Goal: Task Accomplishment & Management: Use online tool/utility

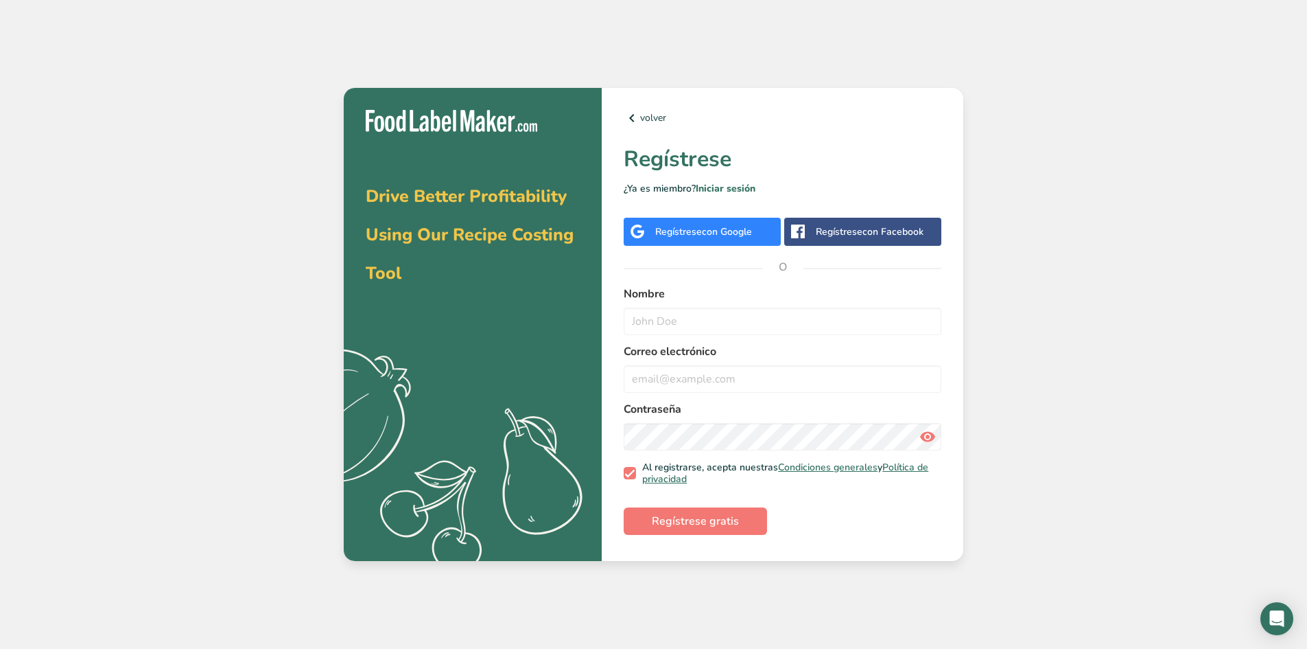
click at [721, 226] on span "con Google" at bounding box center [727, 231] width 50 height 13
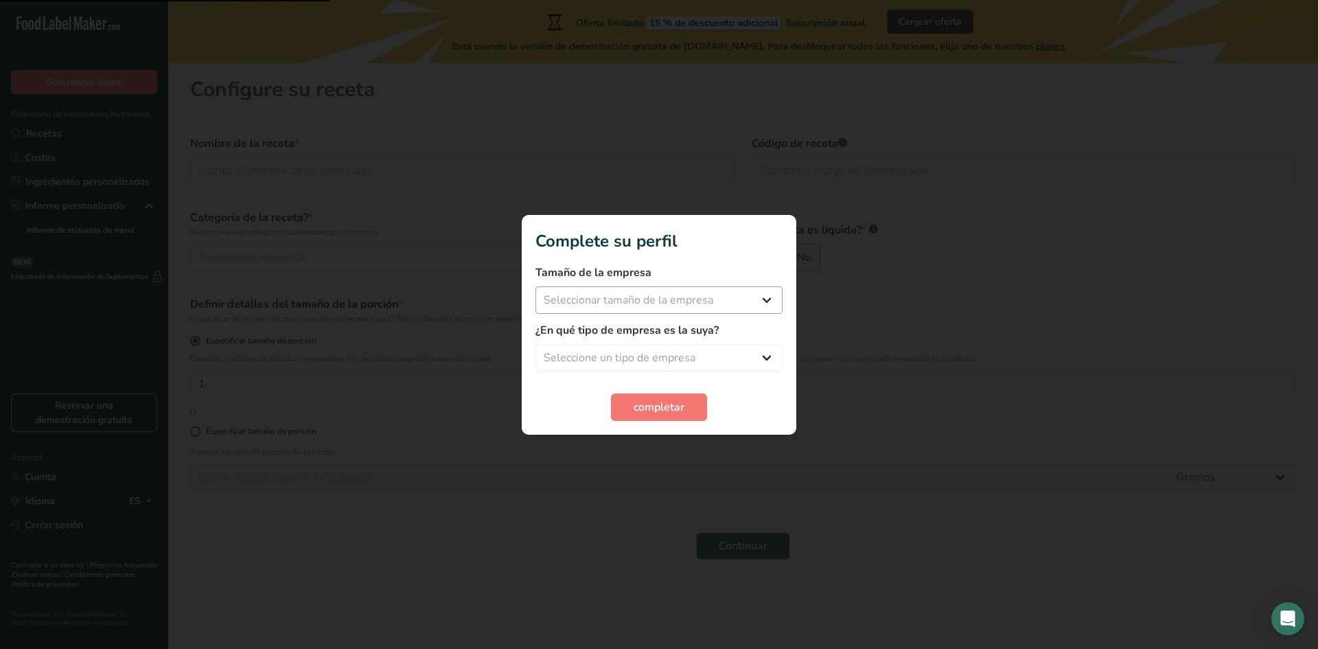
drag, startPoint x: 681, startPoint y: 320, endPoint x: 679, endPoint y: 312, distance: 8.0
click at [681, 318] on form "Tamaño de la empresa Seleccionar tamaño de la empresa Menos de 10 empleados De …" at bounding box center [658, 342] width 247 height 156
click at [678, 306] on select "Seleccionar tamaño de la empresa Menos de 10 empleados De 10 a 50 empleados De …" at bounding box center [658, 299] width 247 height 27
click at [684, 308] on select "Seleccionar tamaño de la empresa Menos de 10 empleados De 10 a 50 empleados De …" at bounding box center [658, 299] width 247 height 27
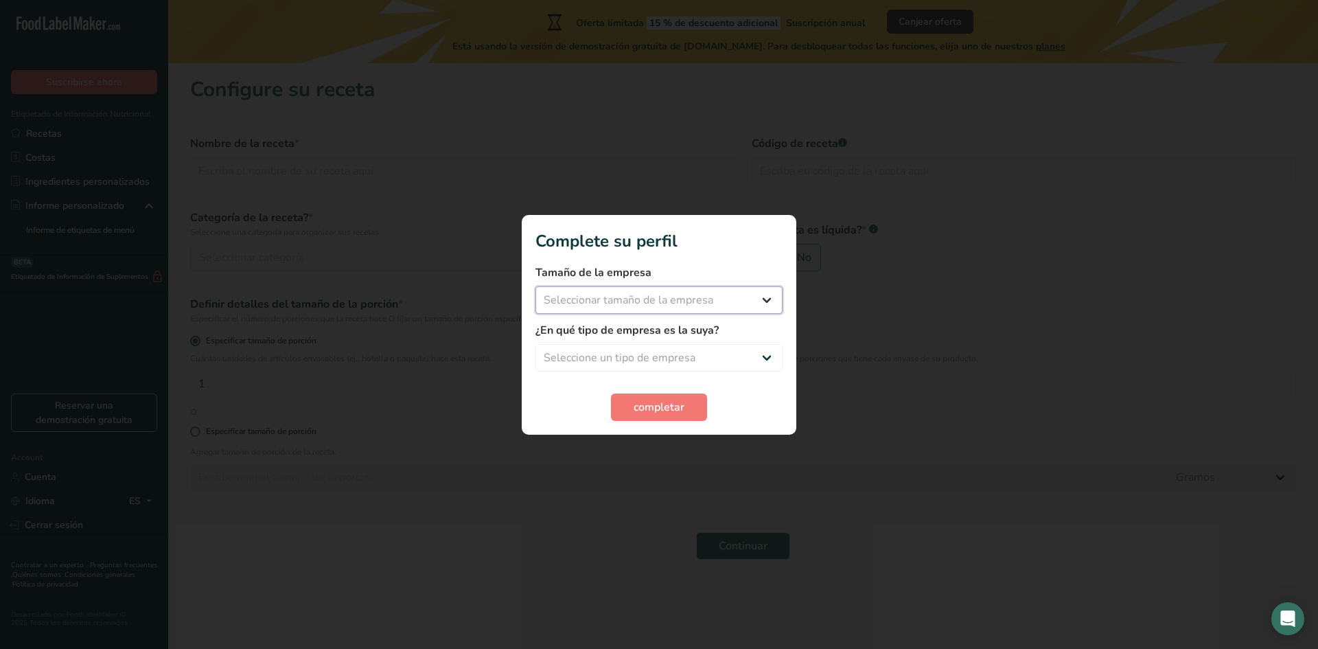
select select "3"
click at [535, 286] on select "Seleccionar tamaño de la empresa Menos de 10 empleados De 10 a 50 empleados De …" at bounding box center [658, 299] width 247 height 27
click at [642, 368] on select "Seleccione un tipo de empresa Fabricante de alimentos envasados Restaurante y c…" at bounding box center [658, 357] width 247 height 27
select select "1"
click at [535, 344] on select "Seleccione un tipo de empresa Fabricante de alimentos envasados Restaurante y c…" at bounding box center [658, 357] width 247 height 27
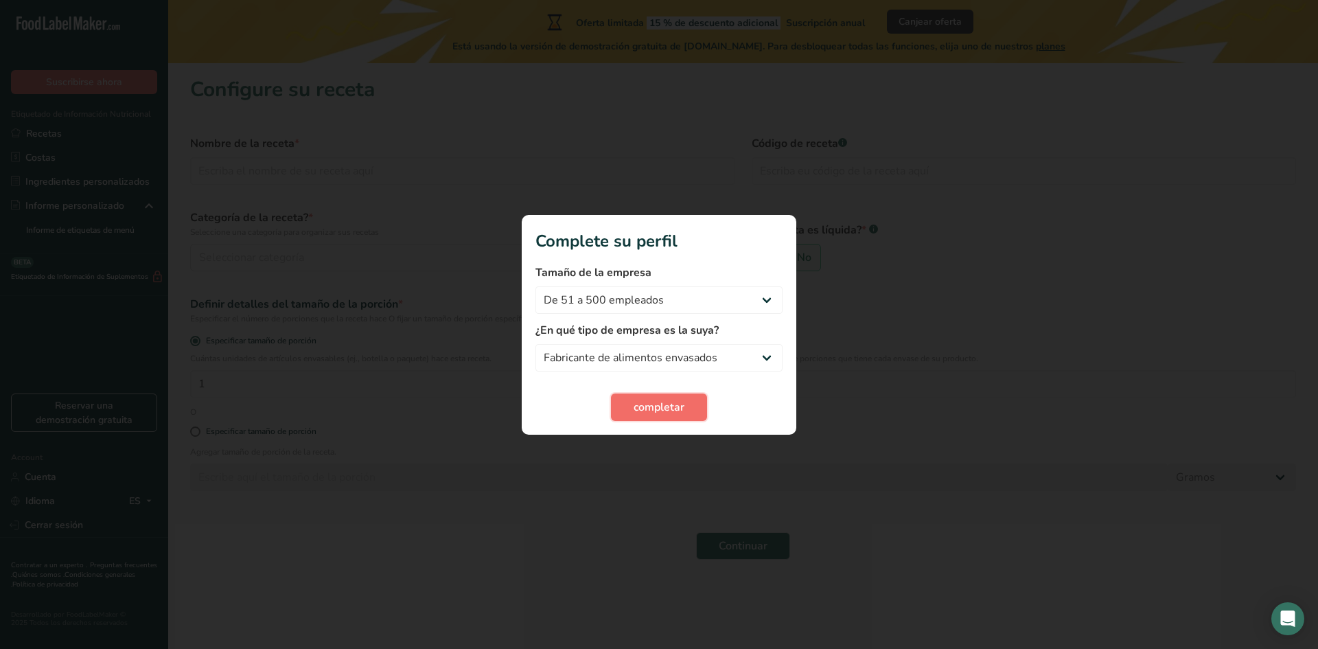
click at [635, 411] on span "completar" at bounding box center [658, 407] width 51 height 16
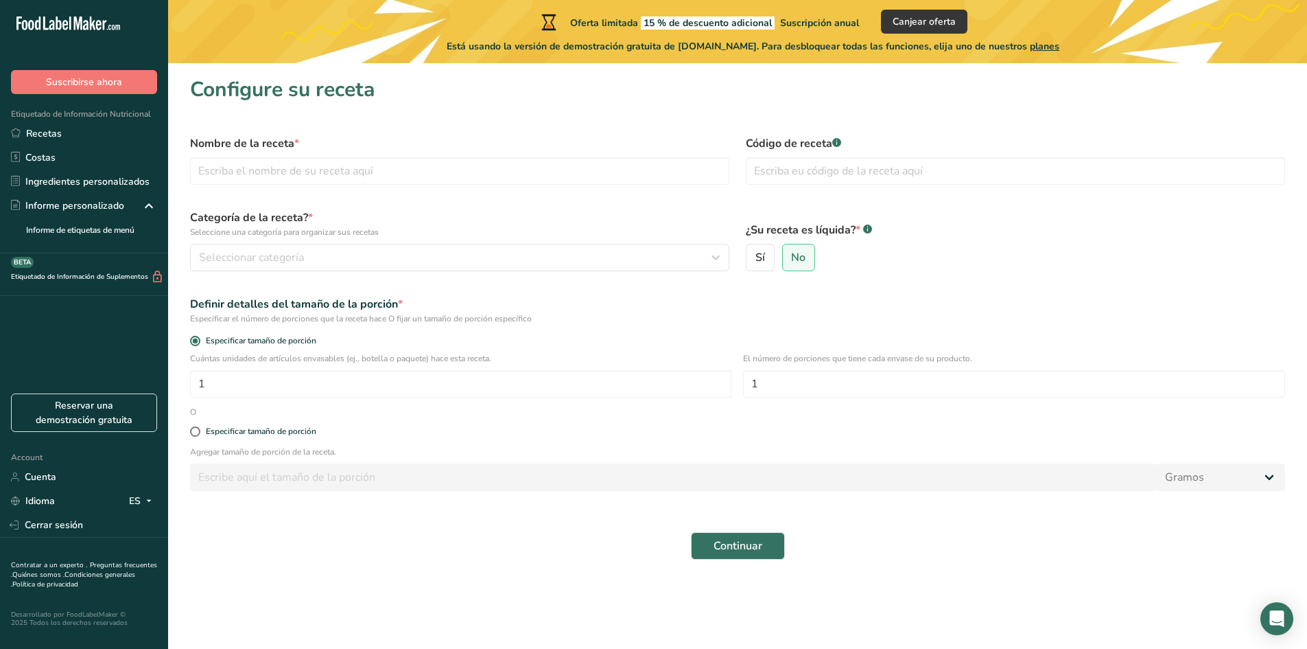
click at [77, 266] on div "Etiquetado de Información de Suplementos BETA" at bounding box center [84, 274] width 168 height 43
click at [769, 267] on label "Sí" at bounding box center [760, 257] width 29 height 27
click at [756, 262] on input "Sí" at bounding box center [751, 257] width 9 height 9
radio input "true"
radio input "false"
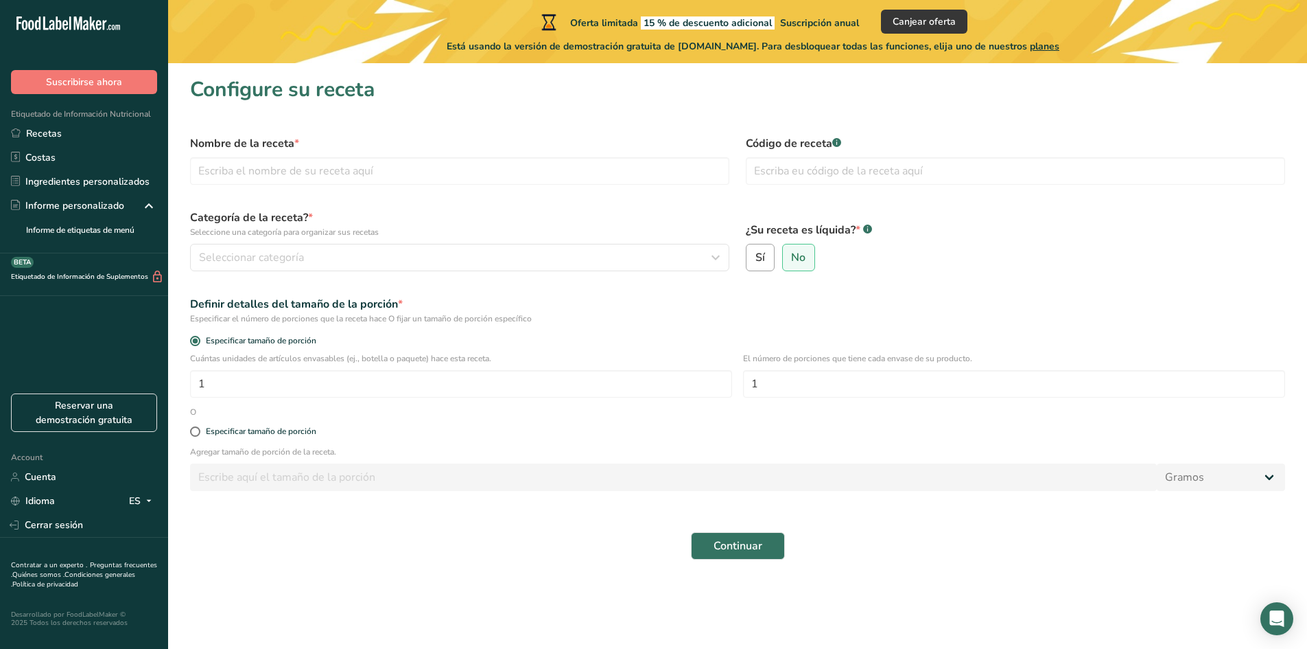
select select "22"
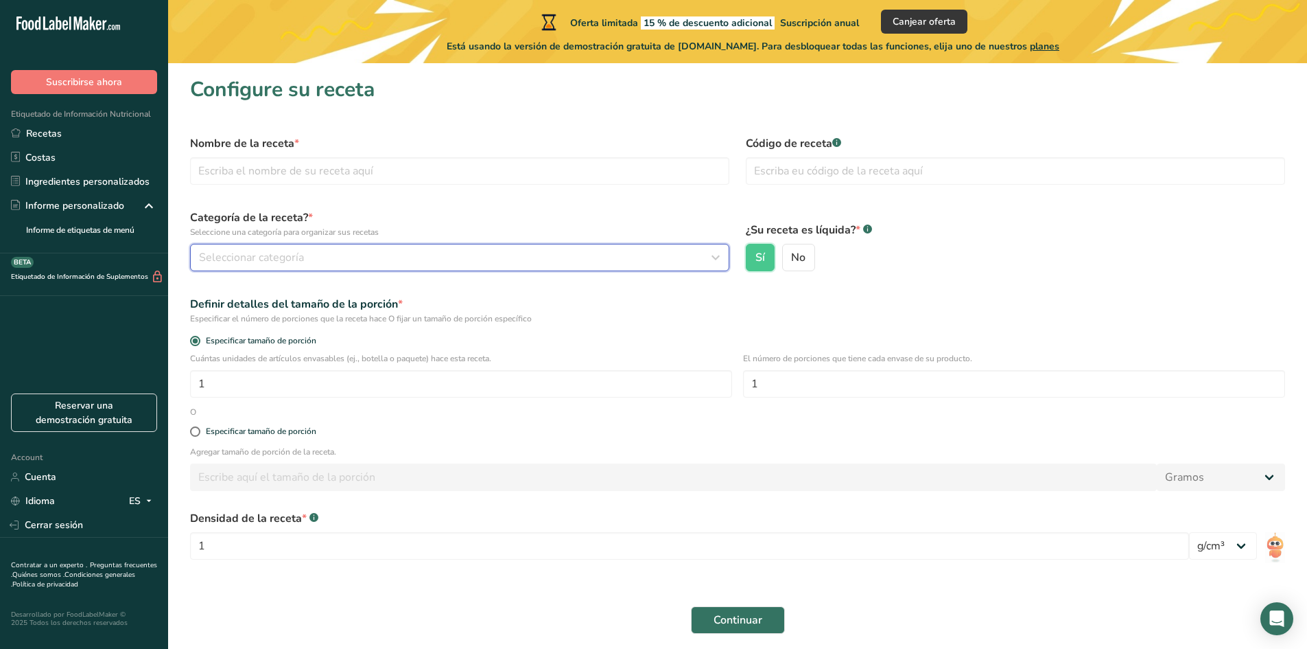
click at [447, 268] on button "Seleccionar categoría" at bounding box center [459, 257] width 539 height 27
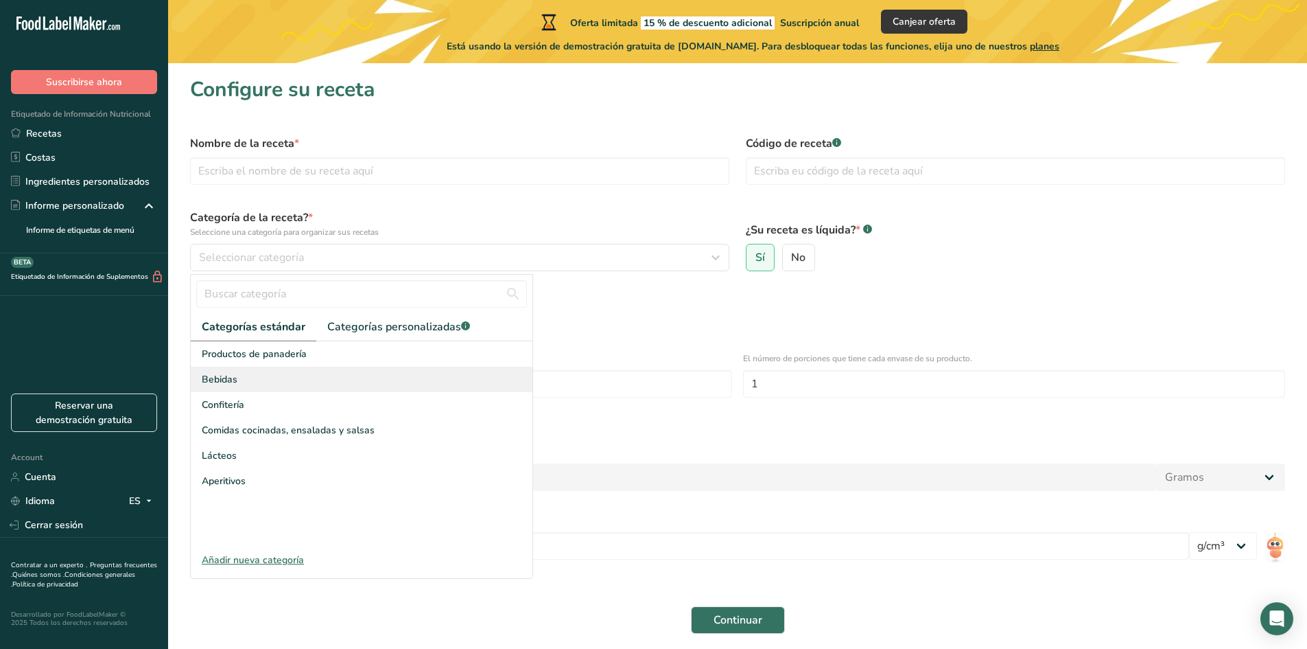
click at [275, 379] on div "Bebidas" at bounding box center [362, 378] width 342 height 25
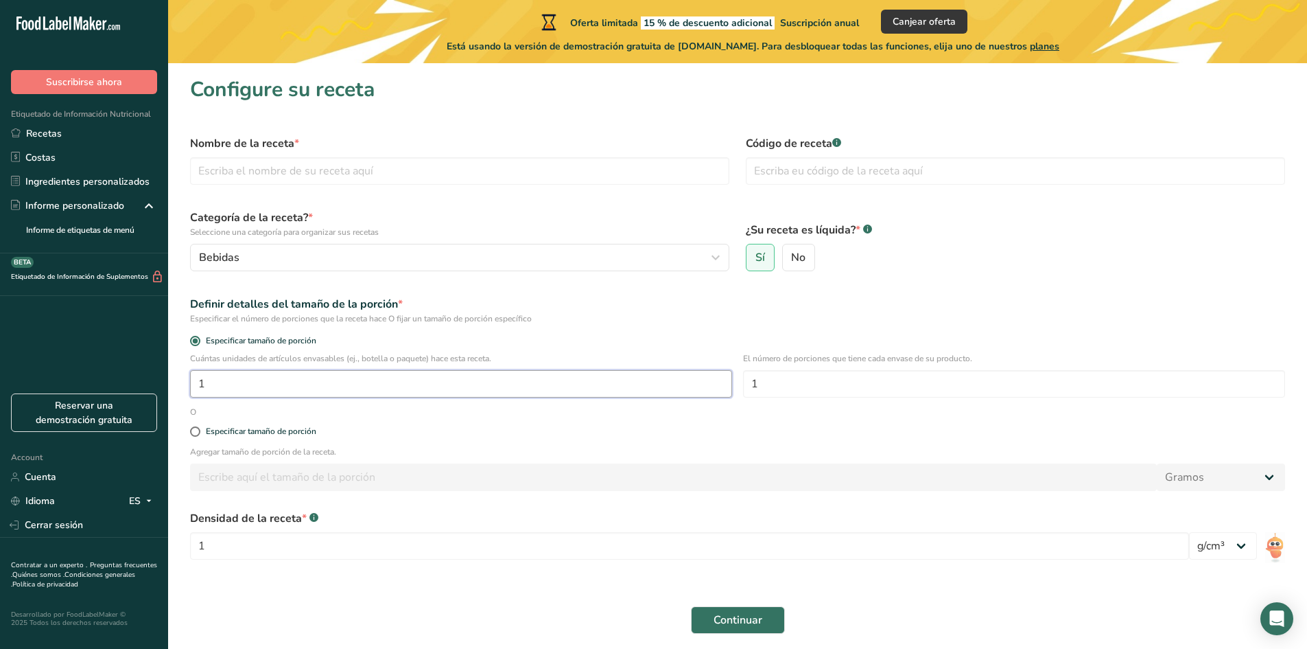
click at [253, 383] on input "1" at bounding box center [461, 383] width 542 height 27
type input "20"
click at [1020, 379] on input "1" at bounding box center [1014, 383] width 542 height 27
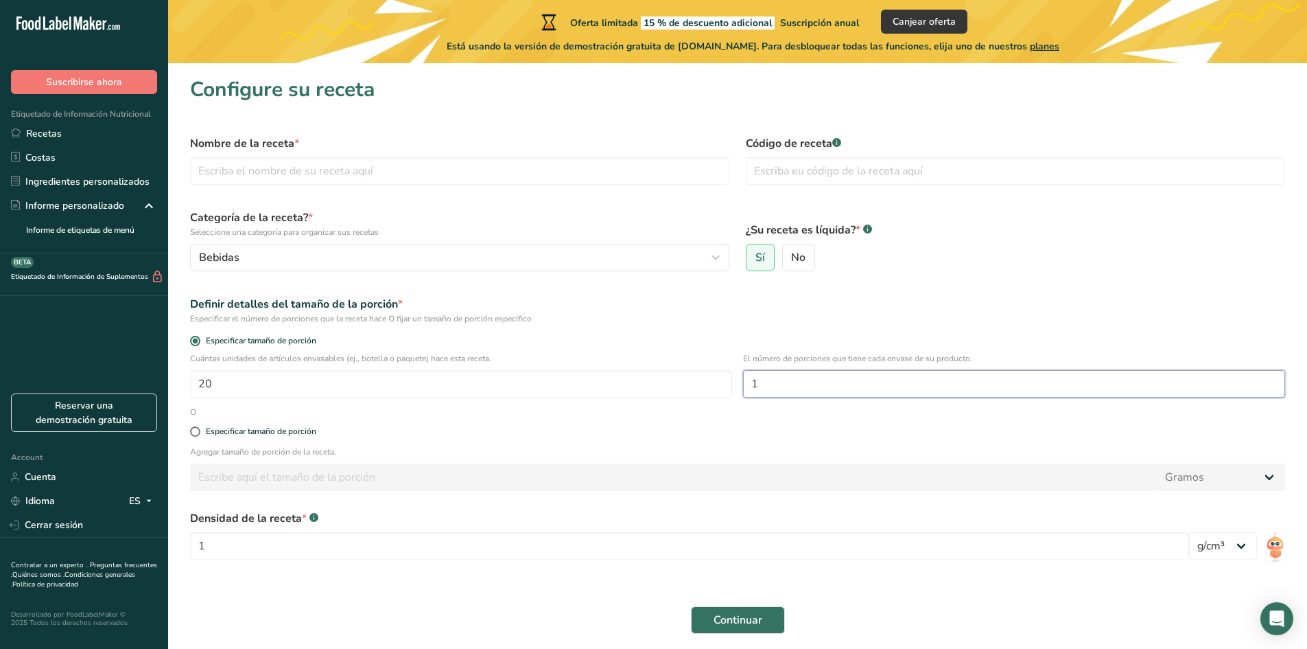
click at [1020, 379] on input "1" at bounding box center [1014, 383] width 542 height 27
drag, startPoint x: 981, startPoint y: 312, endPoint x: 813, endPoint y: 351, distance: 172.8
click at [984, 312] on div "Definir detalles del tamaño de la porción *" at bounding box center [737, 304] width 1095 height 16
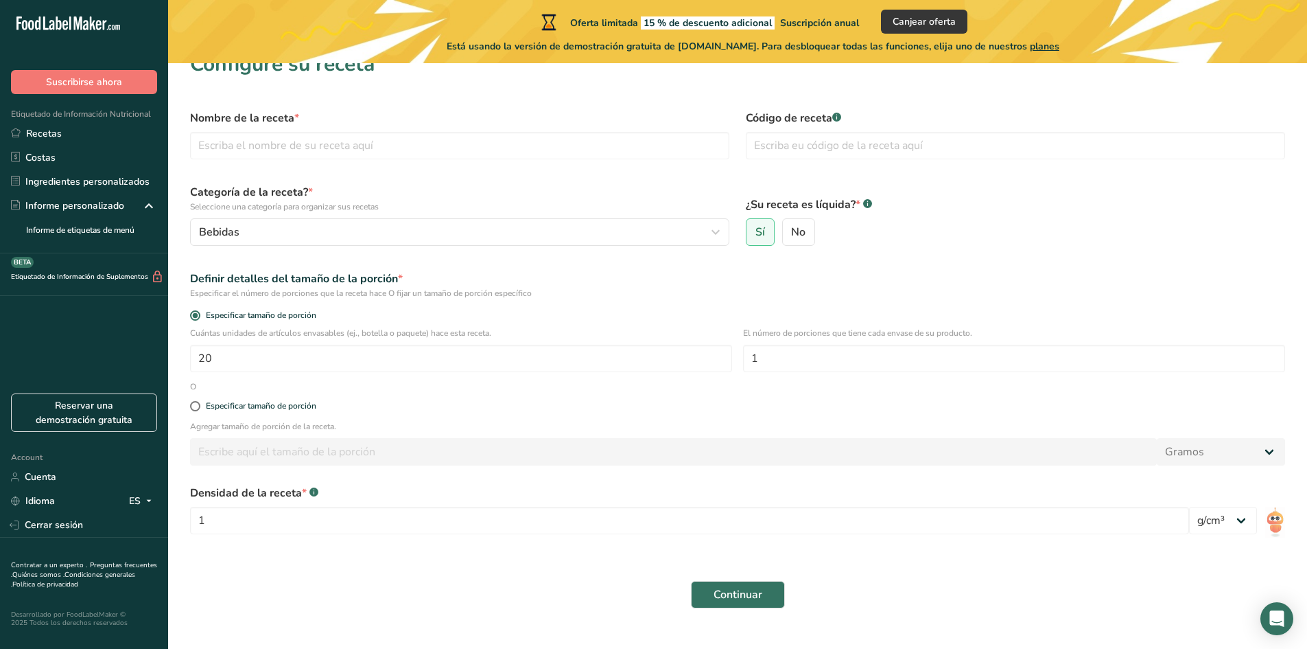
scroll to position [51, 0]
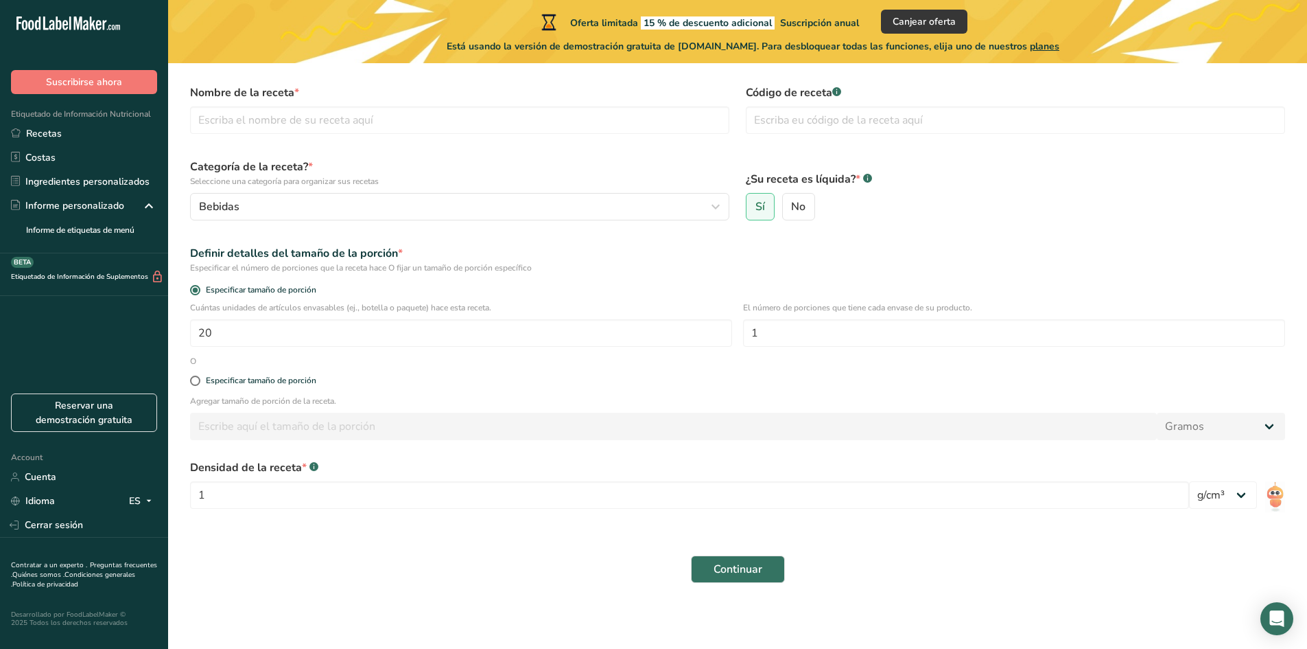
click at [716, 553] on div "Continuar" at bounding box center [738, 569] width 1112 height 44
click at [716, 561] on span "Continuar" at bounding box center [738, 569] width 49 height 16
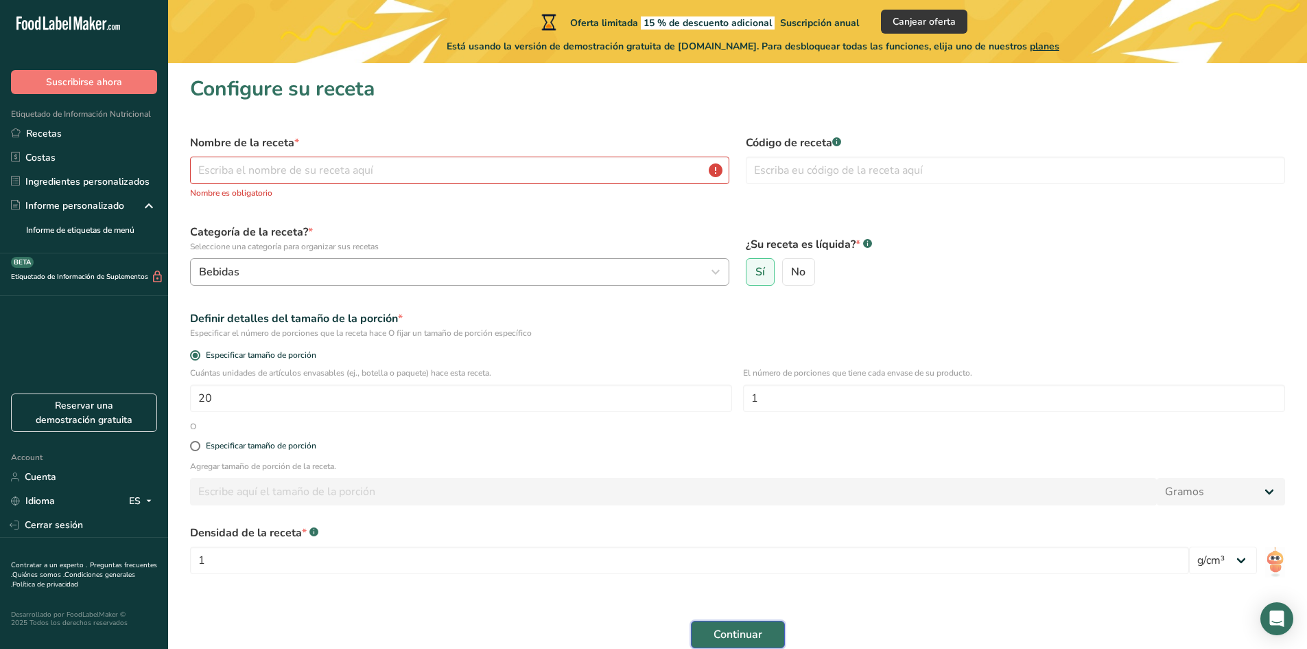
scroll to position [0, 0]
click at [280, 178] on input "text" at bounding box center [459, 170] width 539 height 27
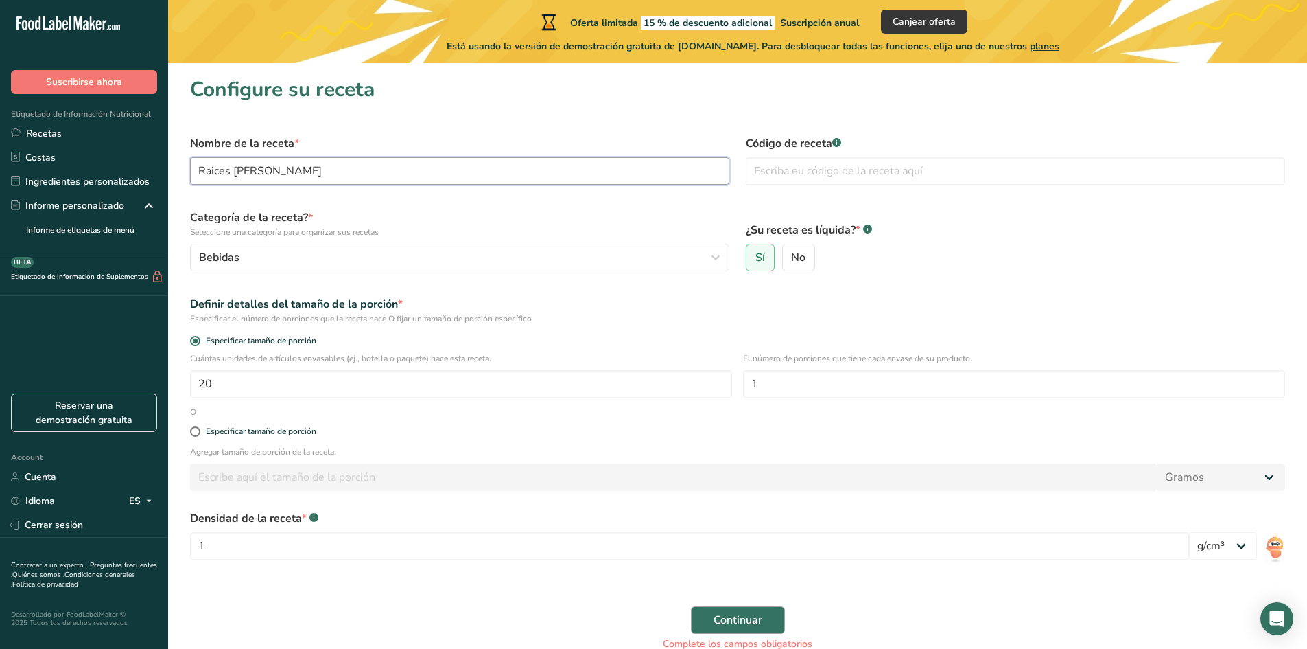
type input "Raices frias"
click at [771, 611] on button "Continuar" at bounding box center [738, 619] width 94 height 27
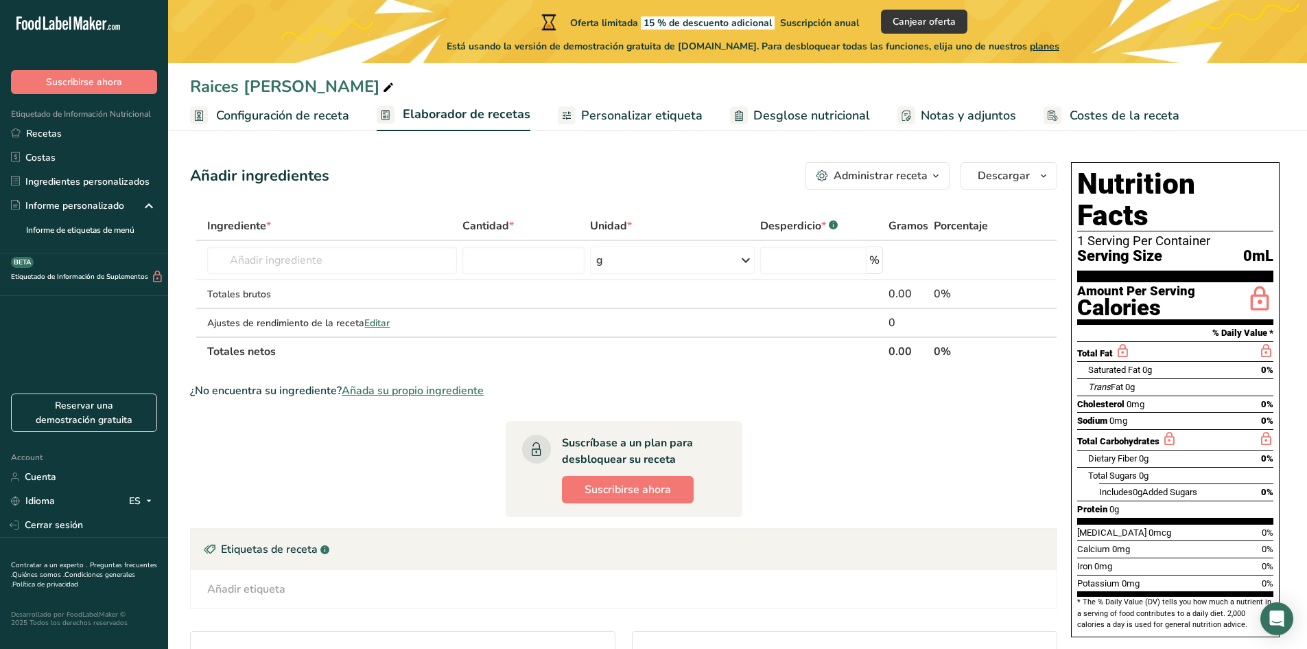
drag, startPoint x: 1176, startPoint y: 236, endPoint x: 1188, endPoint y: 248, distance: 17.0
click at [1188, 248] on section "Nutrition Facts 1 Serving Per Container Serving Size 0mL" at bounding box center [1175, 225] width 196 height 114
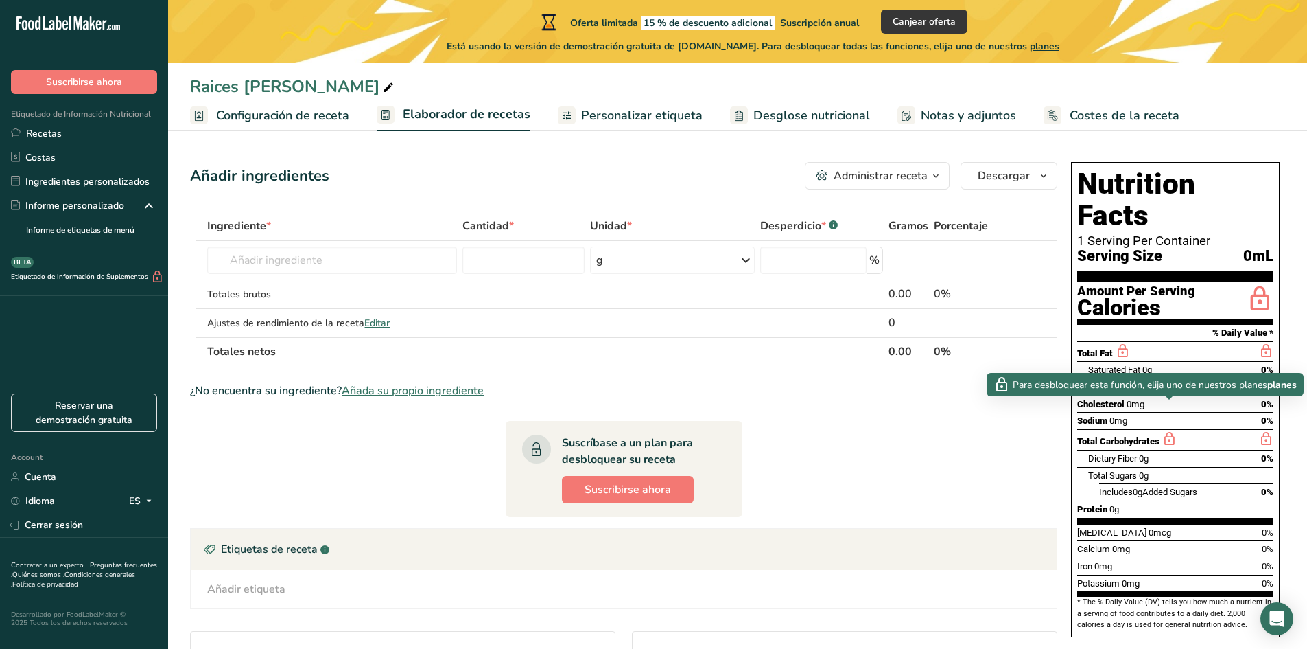
drag, startPoint x: 1163, startPoint y: 398, endPoint x: 900, endPoint y: 474, distance: 273.0
click at [900, 474] on section "Ingrediente * Cantidad * Unidad * Desperdicio * .a-a{fill:#347362;}.b-a{fill:#f…" at bounding box center [623, 514] width 867 height 606
click at [1168, 430] on icon at bounding box center [1169, 438] width 15 height 17
